Goal: Information Seeking & Learning: Compare options

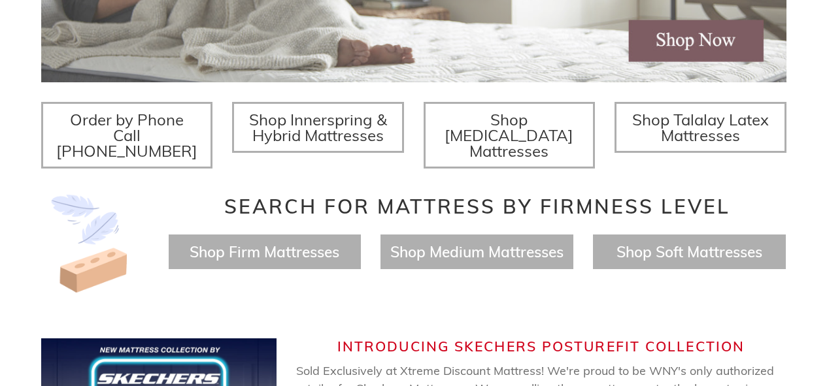
scroll to position [440, 0]
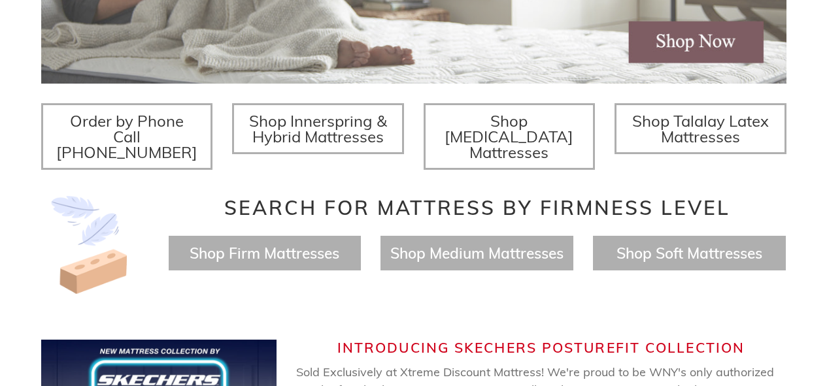
click at [349, 236] on h4 "Shop Firm Mattresses" at bounding box center [265, 253] width 193 height 35
click at [329, 244] on span "Shop Firm Mattresses" at bounding box center [265, 253] width 150 height 19
click at [467, 244] on span "Shop Medium Mattresses" at bounding box center [476, 253] width 173 height 19
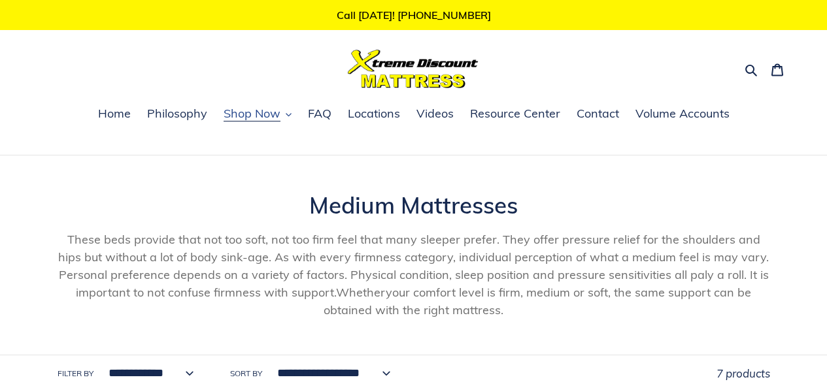
click at [275, 114] on span "Shop Now" at bounding box center [252, 114] width 57 height 16
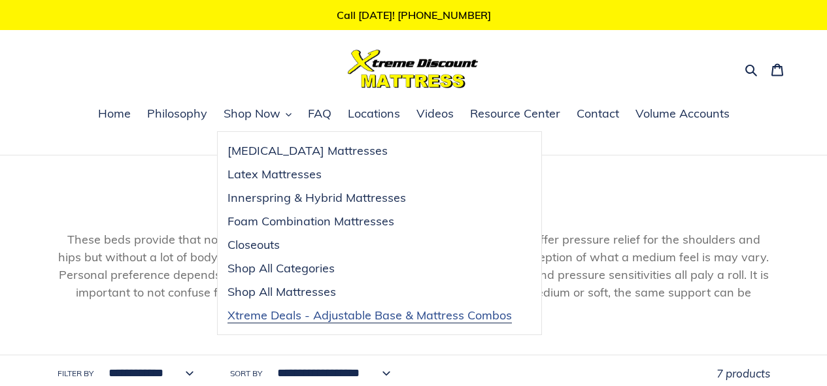
click at [297, 315] on span "Xtreme Deals - Adjustable Base & Mattress Combos" at bounding box center [370, 316] width 284 height 16
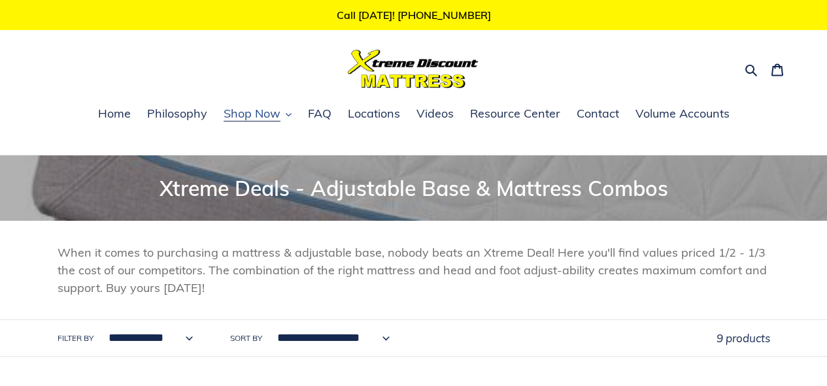
click at [289, 114] on icon "button" at bounding box center [289, 115] width 6 height 6
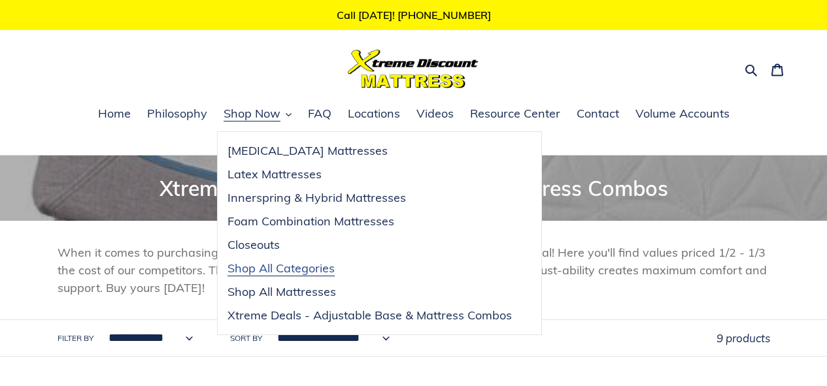
click at [253, 271] on span "Shop All Categories" at bounding box center [281, 269] width 107 height 16
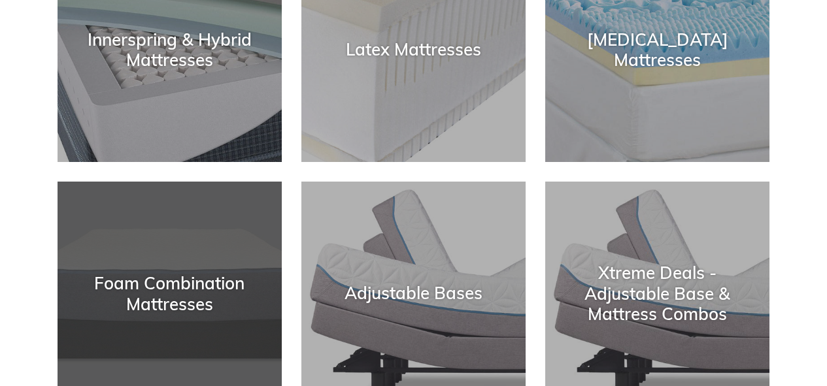
scroll to position [320, 0]
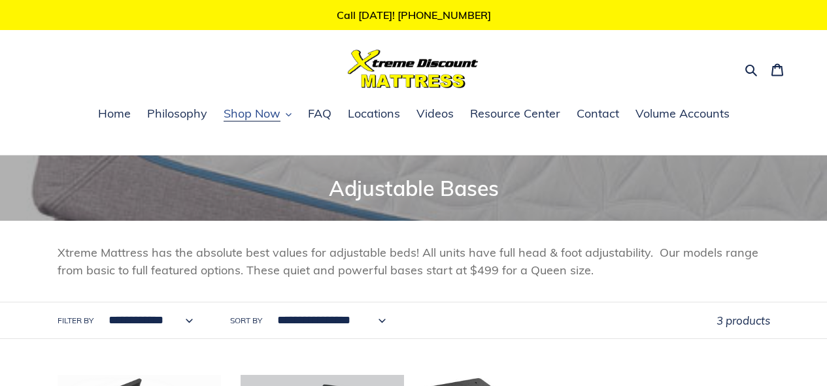
click at [292, 113] on icon "button" at bounding box center [289, 115] width 6 height 6
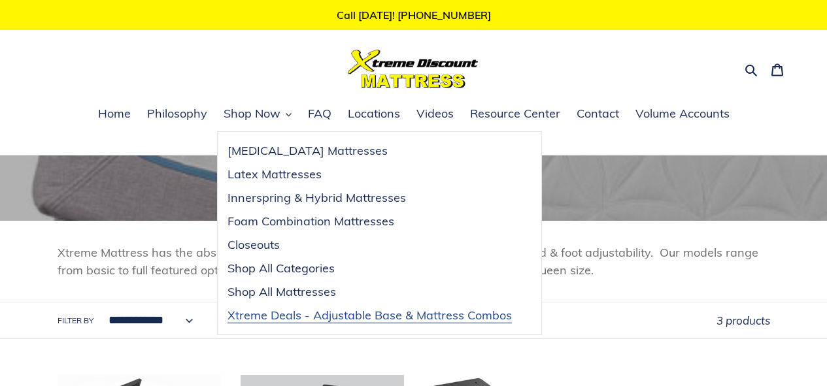
click at [352, 320] on span "Xtreme Deals - Adjustable Base & Mattress Combos" at bounding box center [370, 316] width 284 height 16
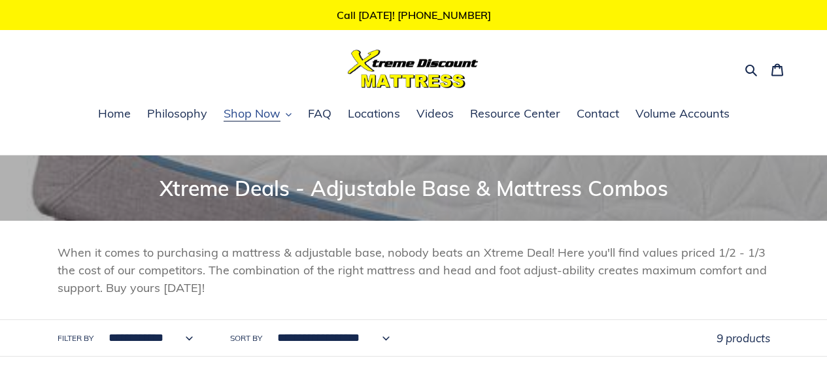
click at [260, 110] on span "Shop Now" at bounding box center [252, 114] width 57 height 16
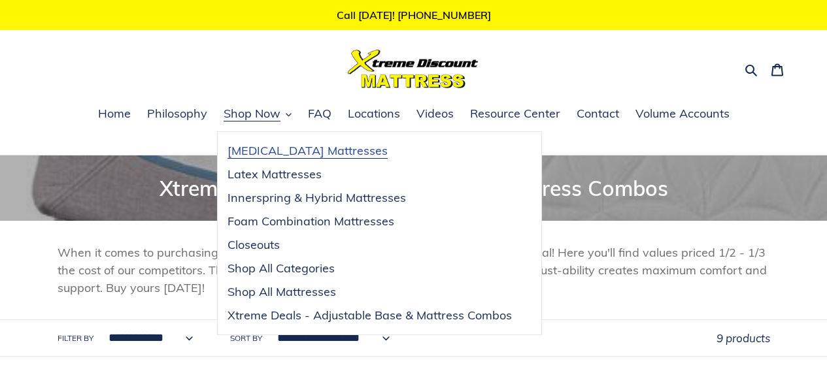
click at [248, 149] on span "[MEDICAL_DATA] Mattresses" at bounding box center [308, 151] width 160 height 16
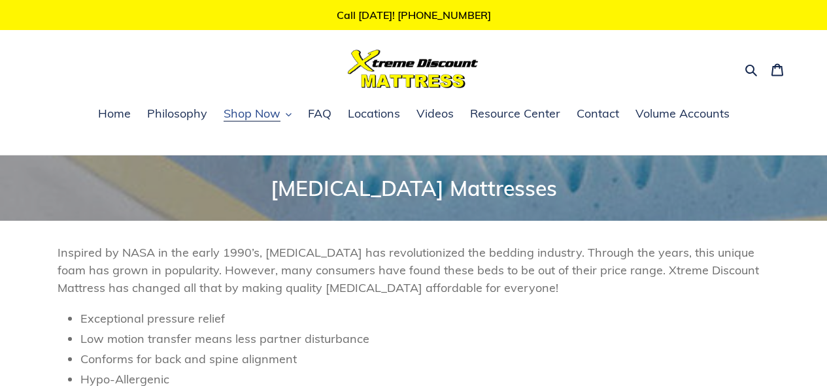
click at [265, 114] on span "Shop Now" at bounding box center [252, 114] width 57 height 16
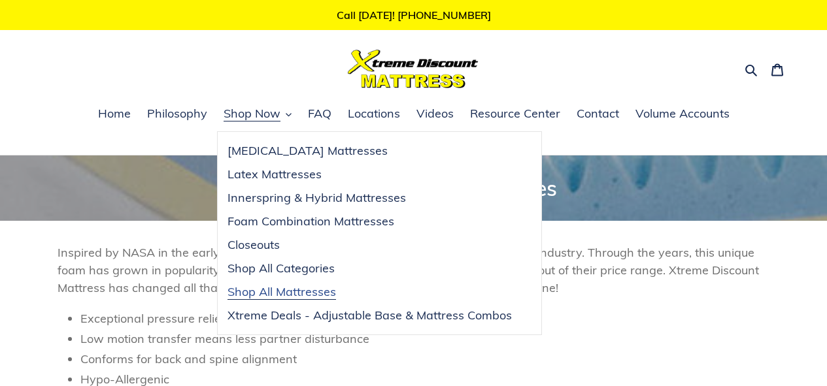
click at [273, 290] on span "Shop All Mattresses" at bounding box center [282, 292] width 109 height 16
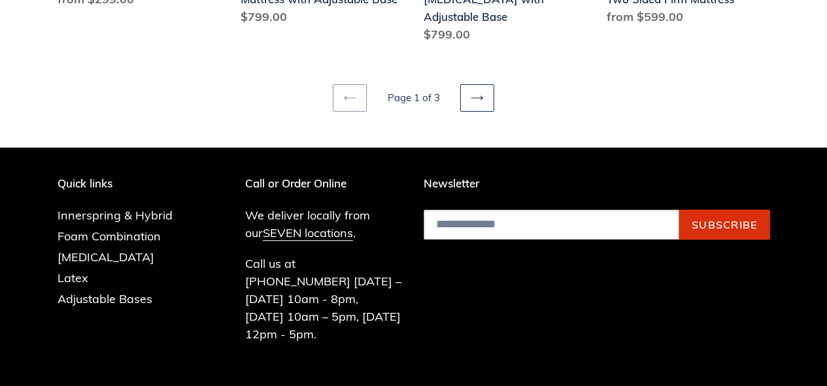
scroll to position [1904, 0]
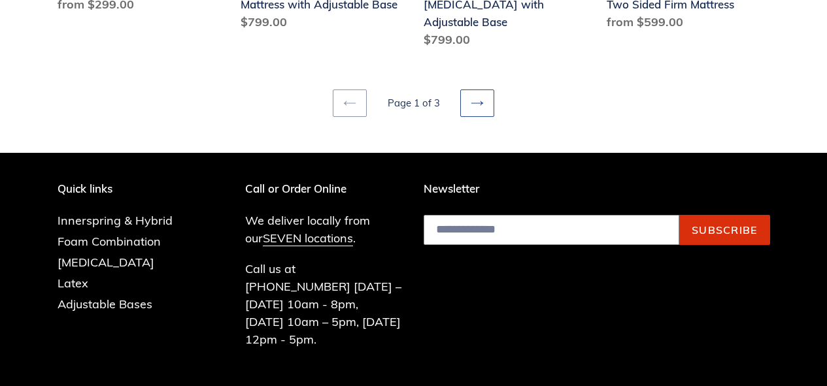
click at [476, 97] on icon at bounding box center [477, 103] width 13 height 13
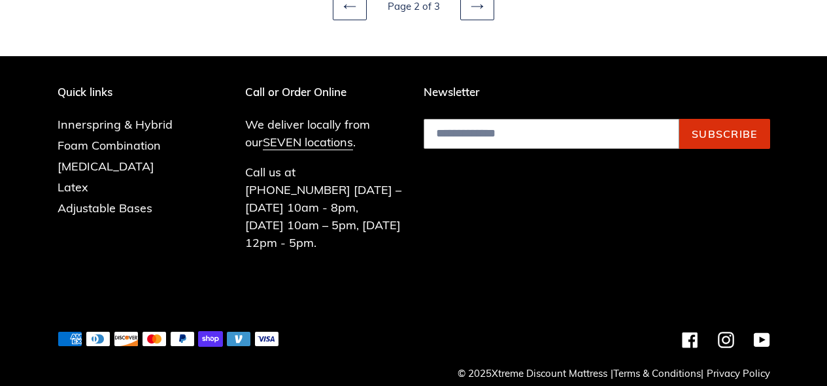
scroll to position [1965, 0]
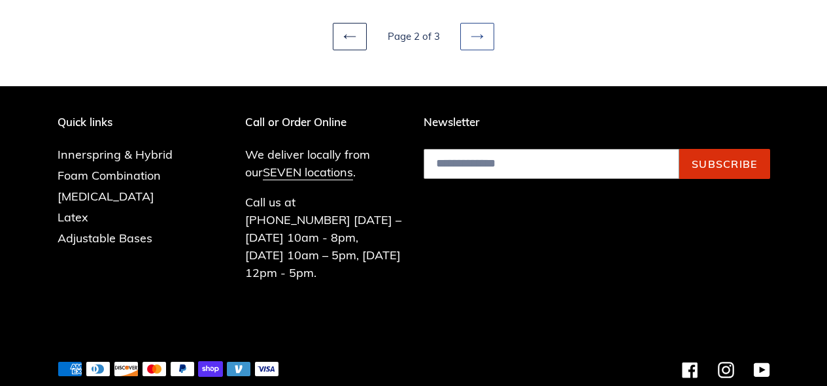
click at [484, 36] on link "Next page" at bounding box center [477, 36] width 34 height 27
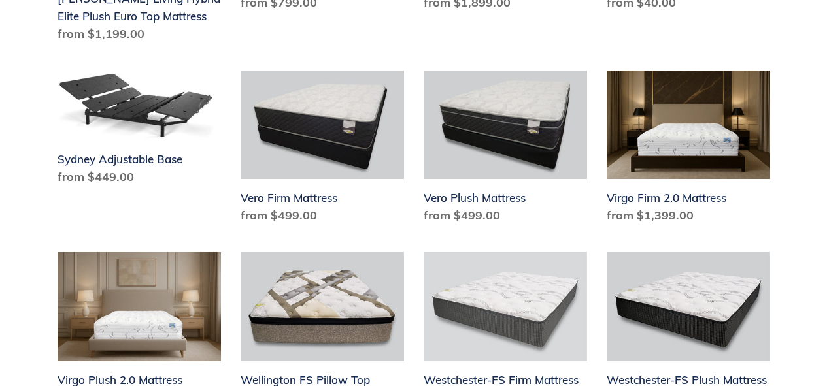
scroll to position [696, 0]
